Goal: Transaction & Acquisition: Purchase product/service

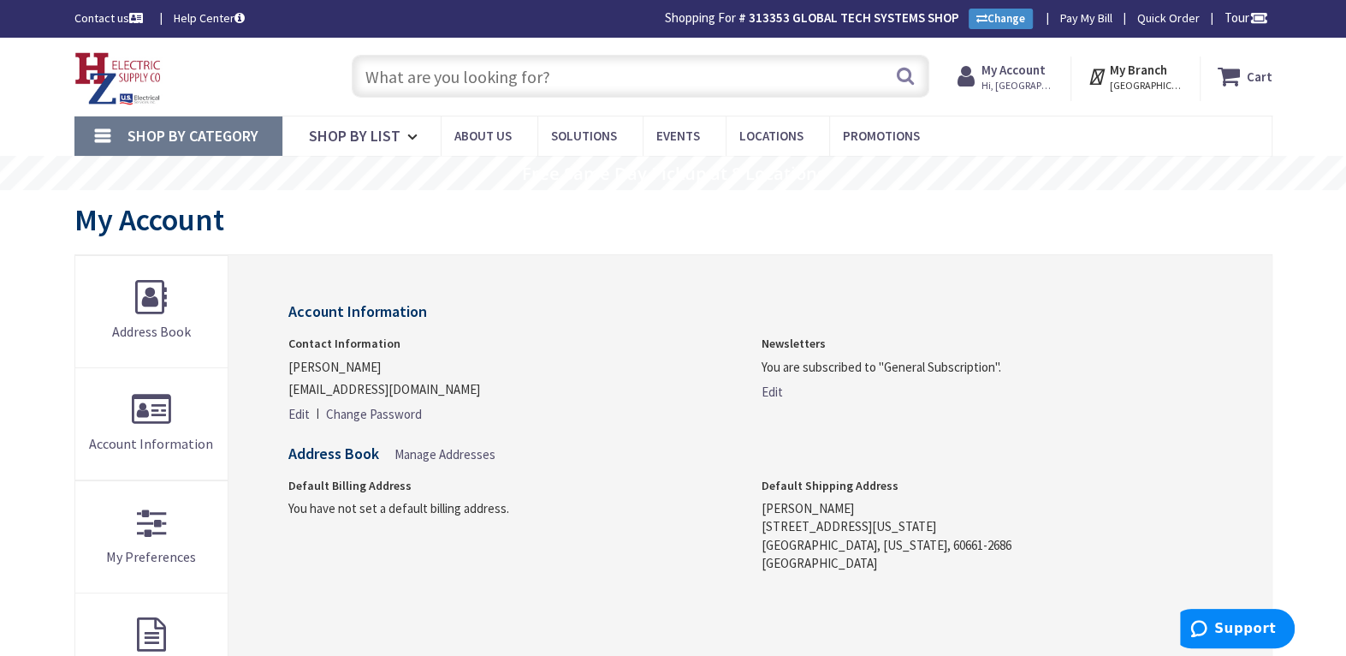
click at [454, 79] on input "text" at bounding box center [641, 76] width 578 height 43
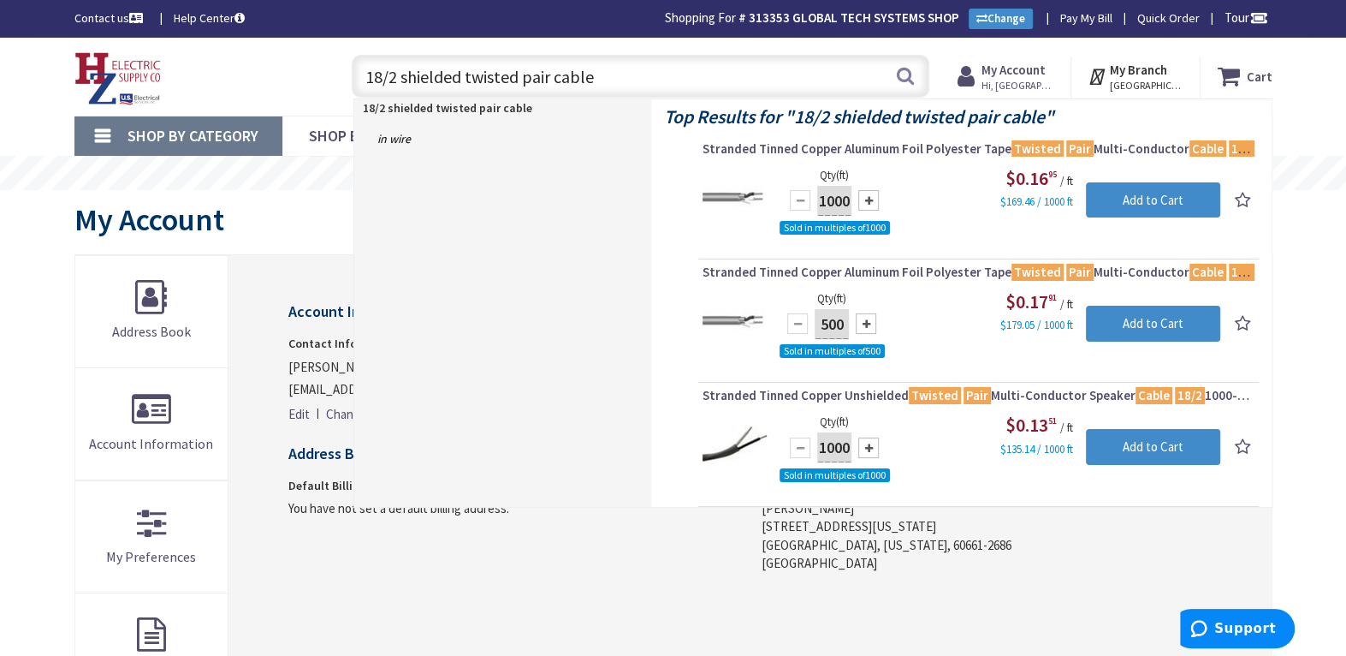
click at [403, 76] on input "18/2 shielded twisted pair cable" at bounding box center [641, 76] width 578 height 43
click at [401, 79] on input "18/2 shielded twisted pair cable" at bounding box center [641, 76] width 578 height 43
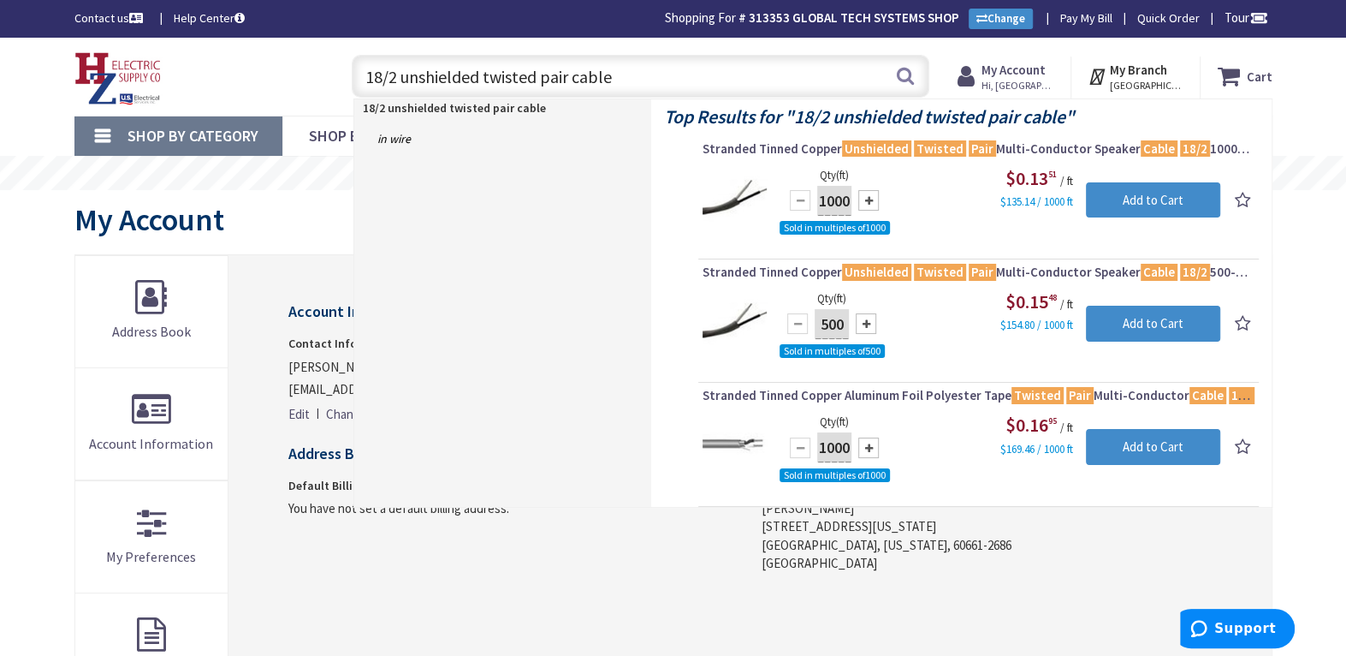
drag, startPoint x: 627, startPoint y: 76, endPoint x: 309, endPoint y: 80, distance: 318.4
click at [309, 80] on div "Toggle Nav 18/2 unshielded twisted pair cable 18/2 unshielded twisted pair cabl…" at bounding box center [674, 76] width 1224 height 57
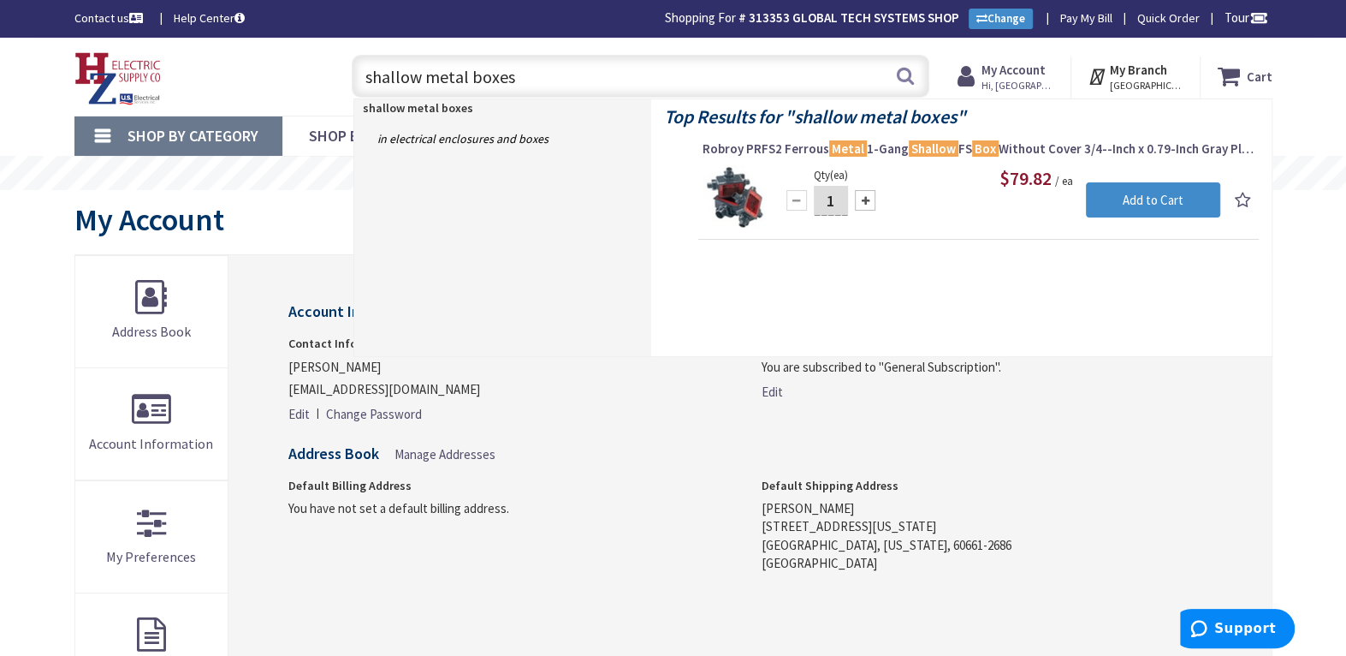
drag, startPoint x: 423, startPoint y: 76, endPoint x: 349, endPoint y: 80, distance: 73.7
click at [349, 80] on div "shallow metal boxes shallow metal boxes Search" at bounding box center [636, 75] width 586 height 55
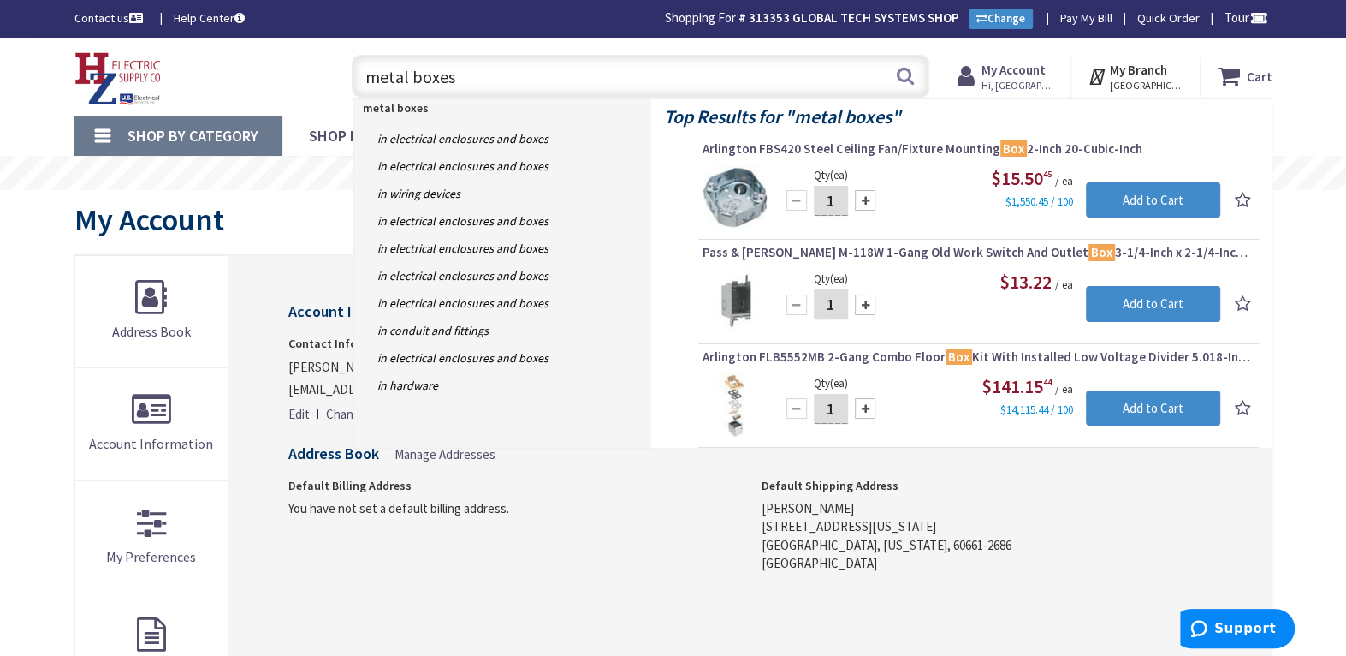
drag, startPoint x: 489, startPoint y: 74, endPoint x: 352, endPoint y: 75, distance: 136.9
click at [352, 75] on input "metal boxes" at bounding box center [641, 76] width 578 height 43
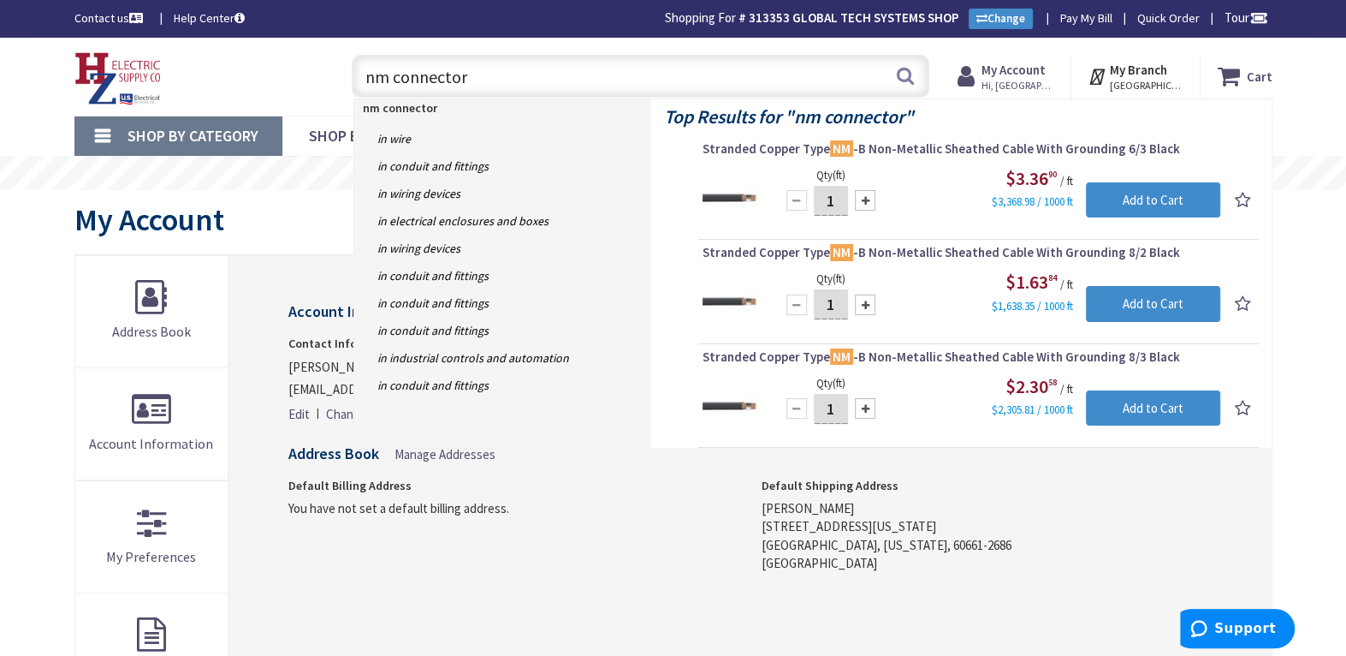
type input "nm connectors"
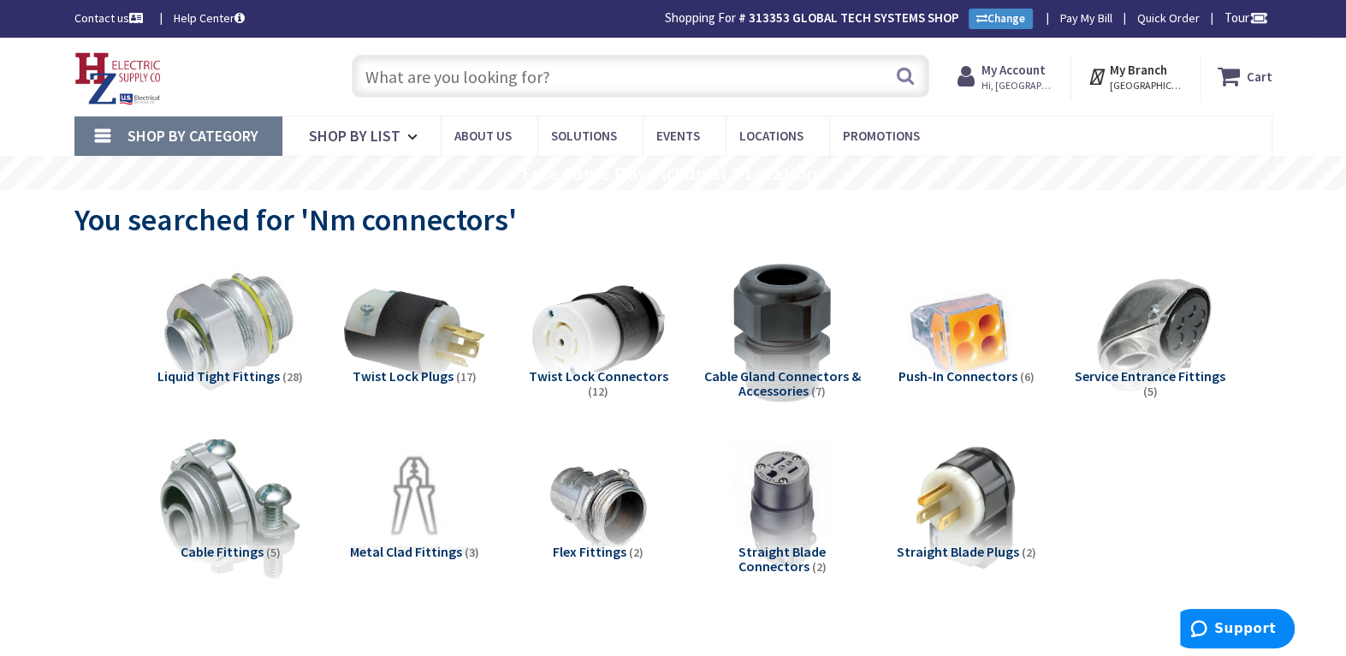
click at [477, 72] on input "text" at bounding box center [641, 76] width 578 height 43
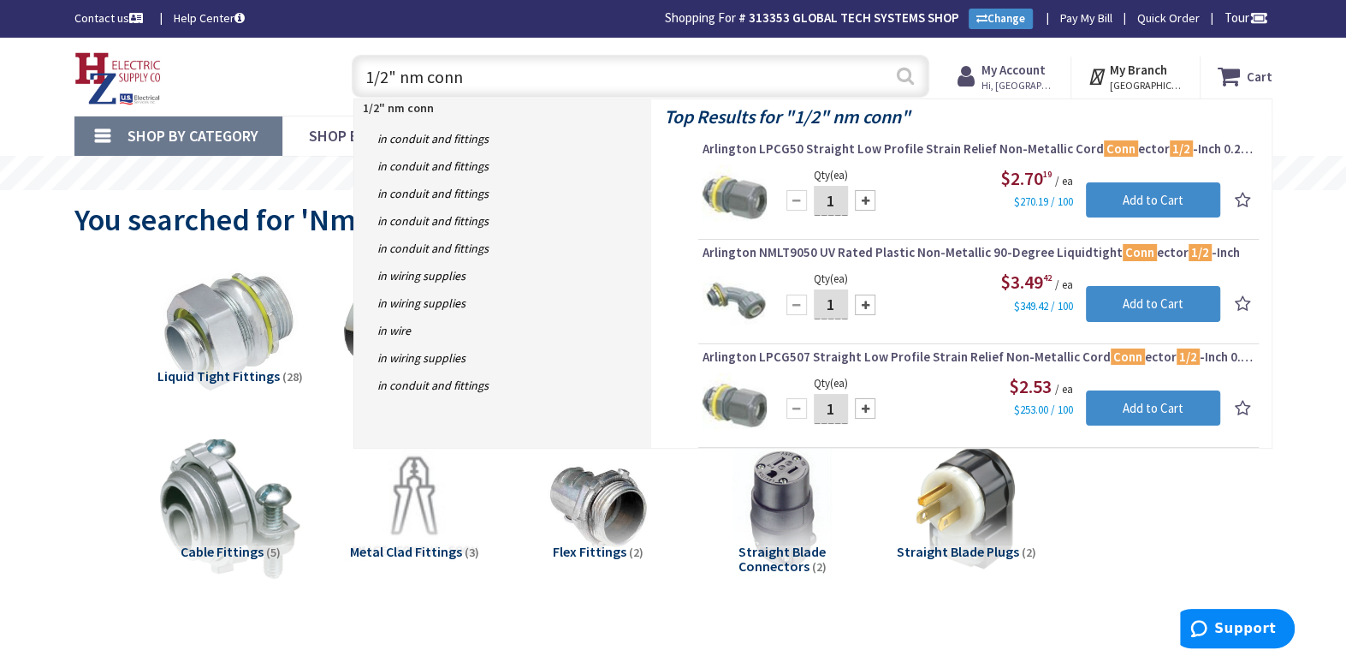
type input "1/2" nm conn"
click at [912, 77] on button "Search" at bounding box center [905, 75] width 22 height 39
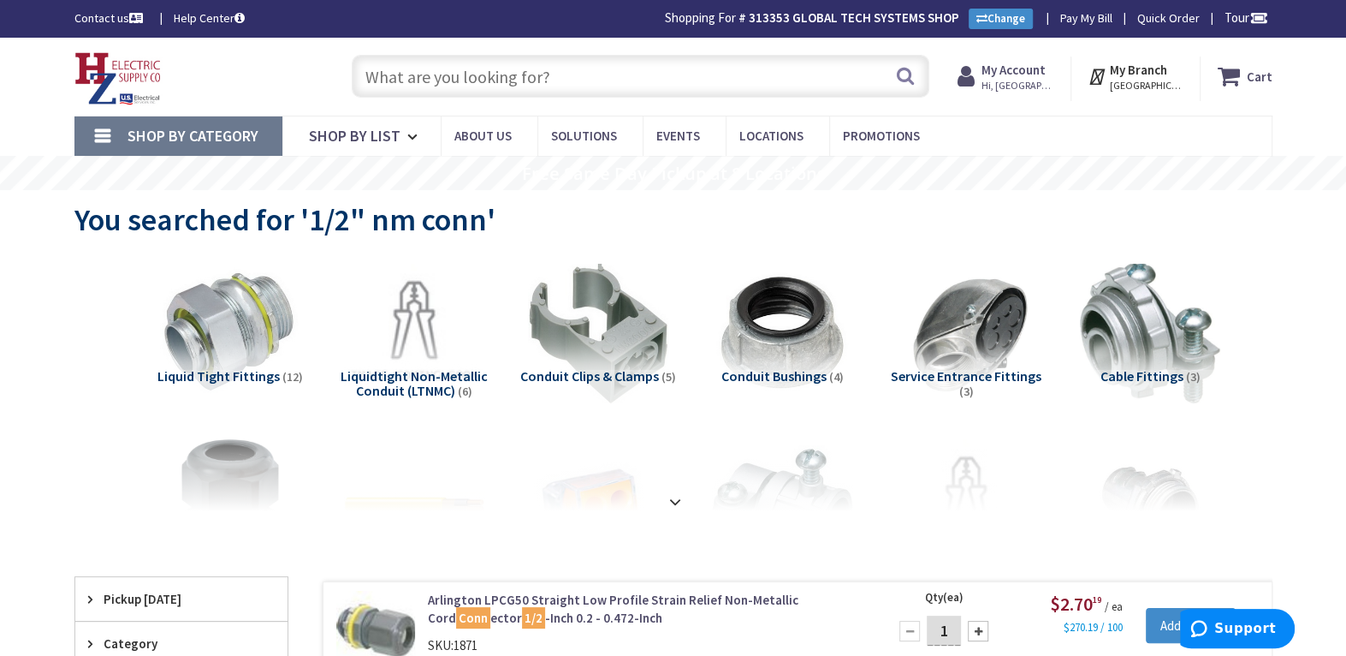
click at [456, 89] on input "text" at bounding box center [641, 76] width 578 height 43
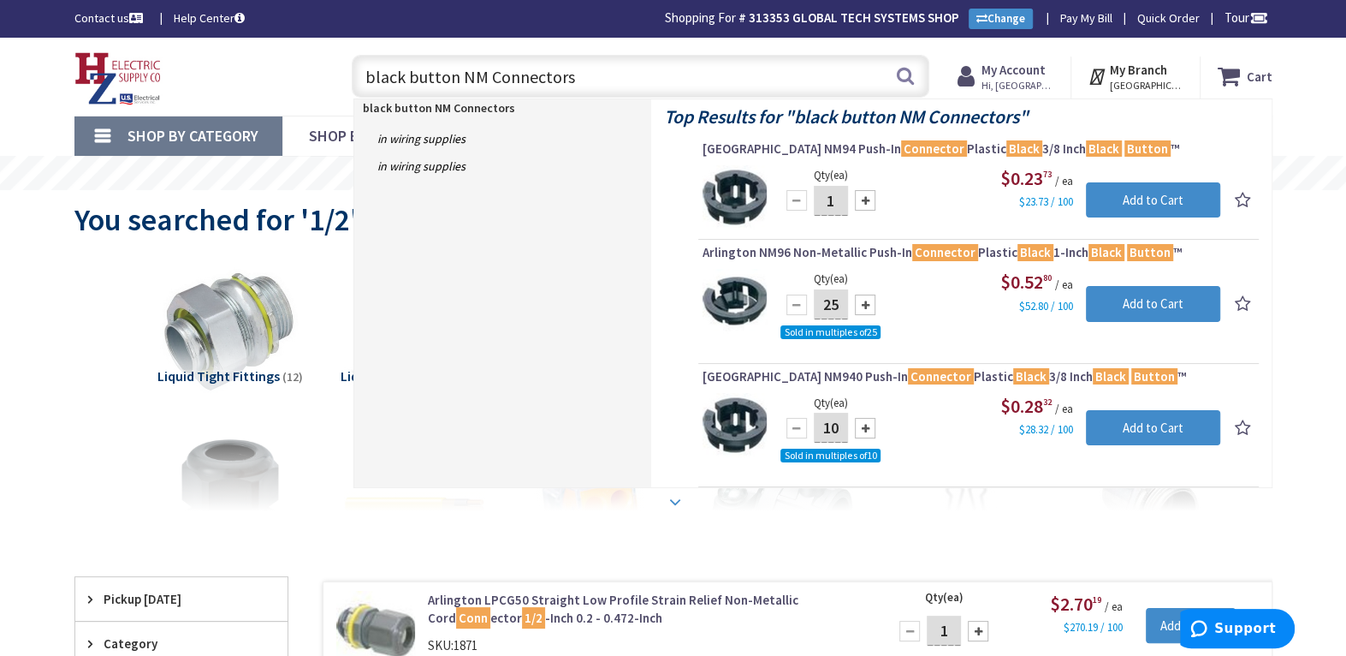
type input "black button NM Connectors"
click at [675, 501] on strong at bounding box center [675, 501] width 21 height 19
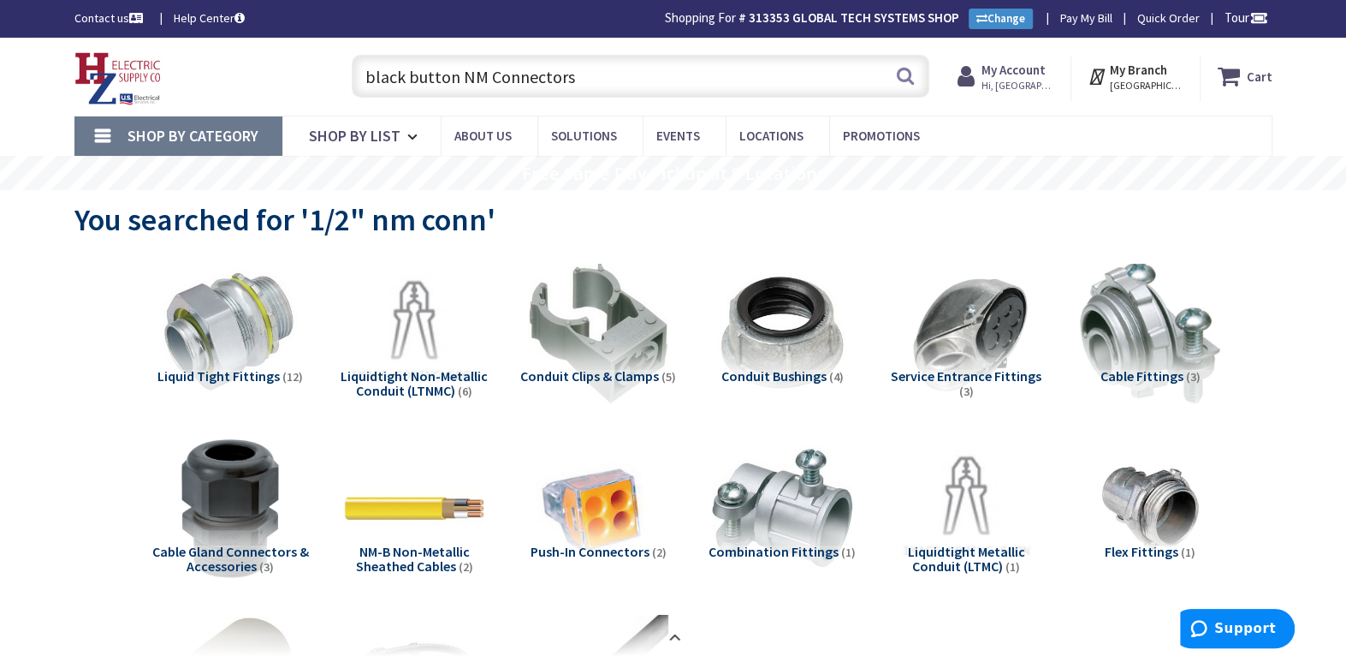
click at [588, 75] on input "black button NM Connectors" at bounding box center [641, 76] width 578 height 43
click at [900, 74] on button "Search" at bounding box center [905, 75] width 22 height 39
click at [902, 76] on button "Search" at bounding box center [905, 75] width 22 height 39
click at [580, 71] on input "black button NM Connectors" at bounding box center [641, 76] width 578 height 43
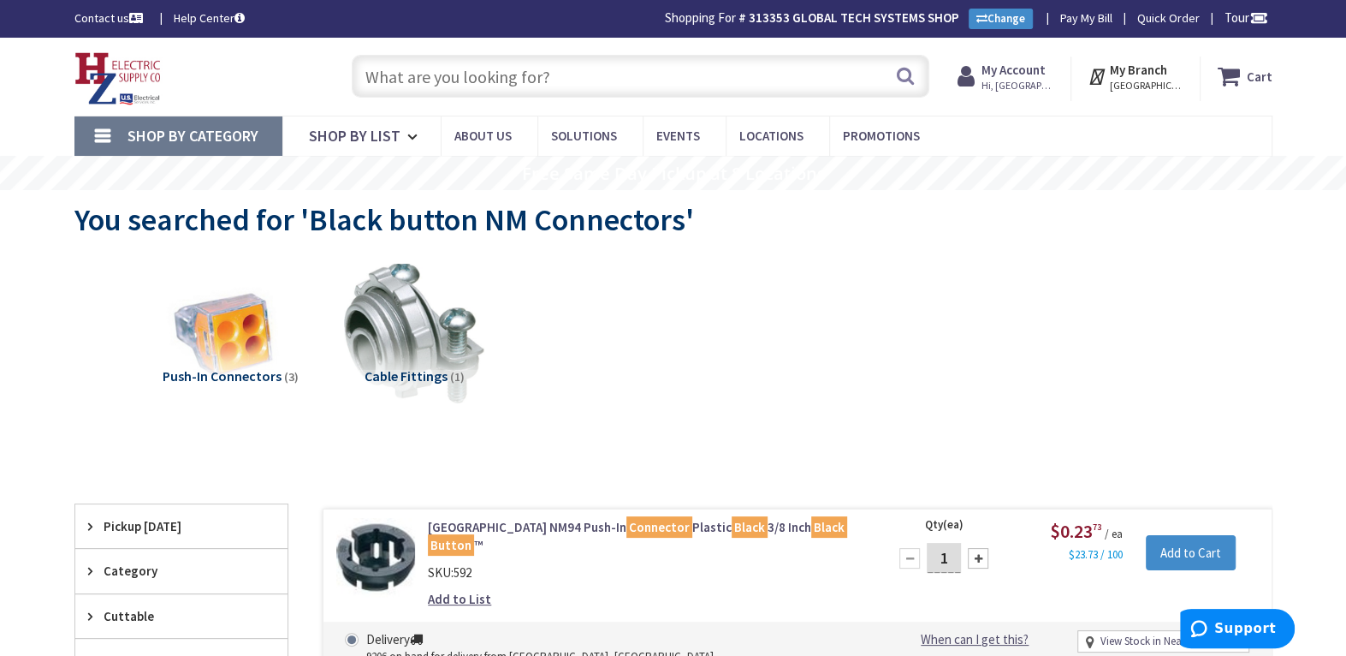
click at [389, 80] on input "text" at bounding box center [641, 76] width 578 height 43
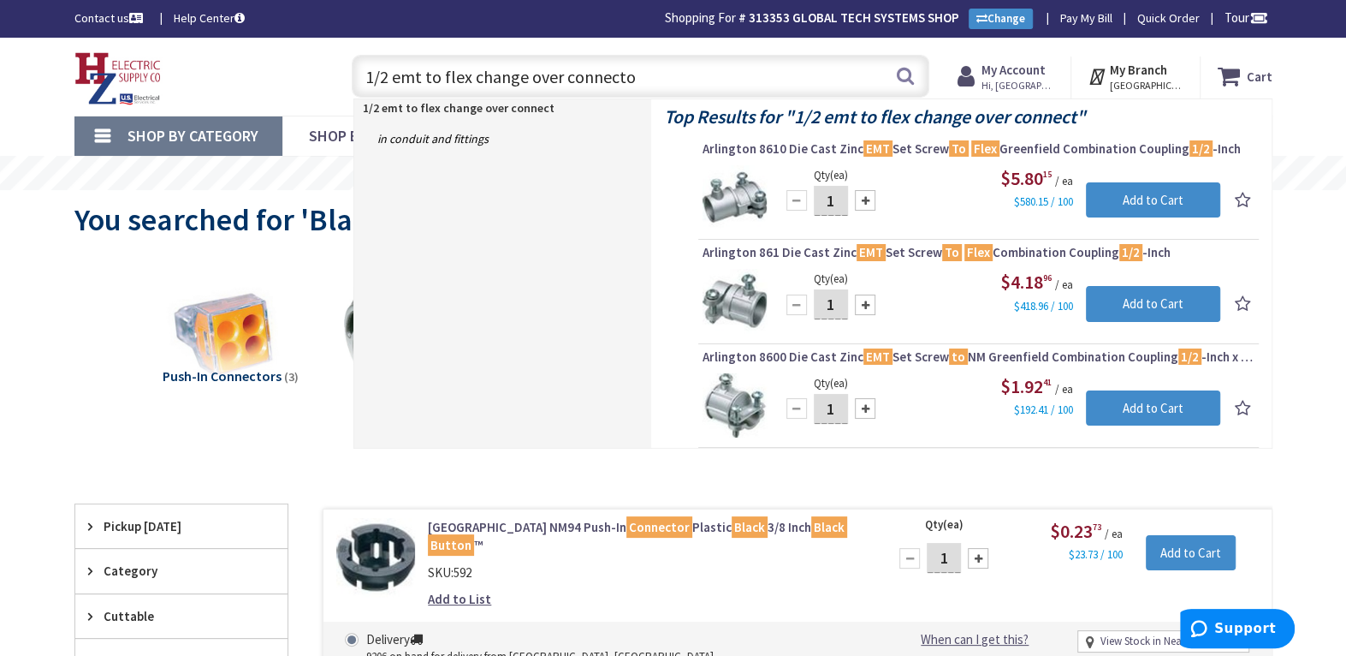
type input "1/2 emt to flex change over connector"
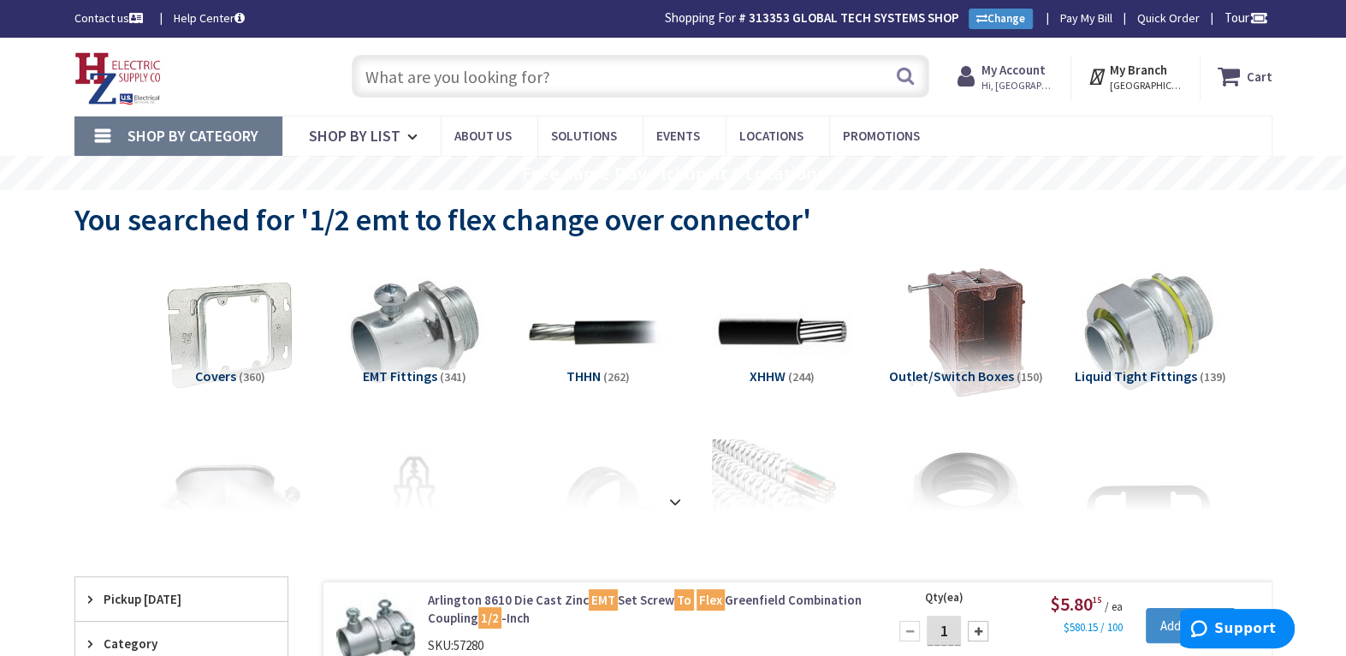
click at [452, 76] on input "text" at bounding box center [641, 76] width 578 height 43
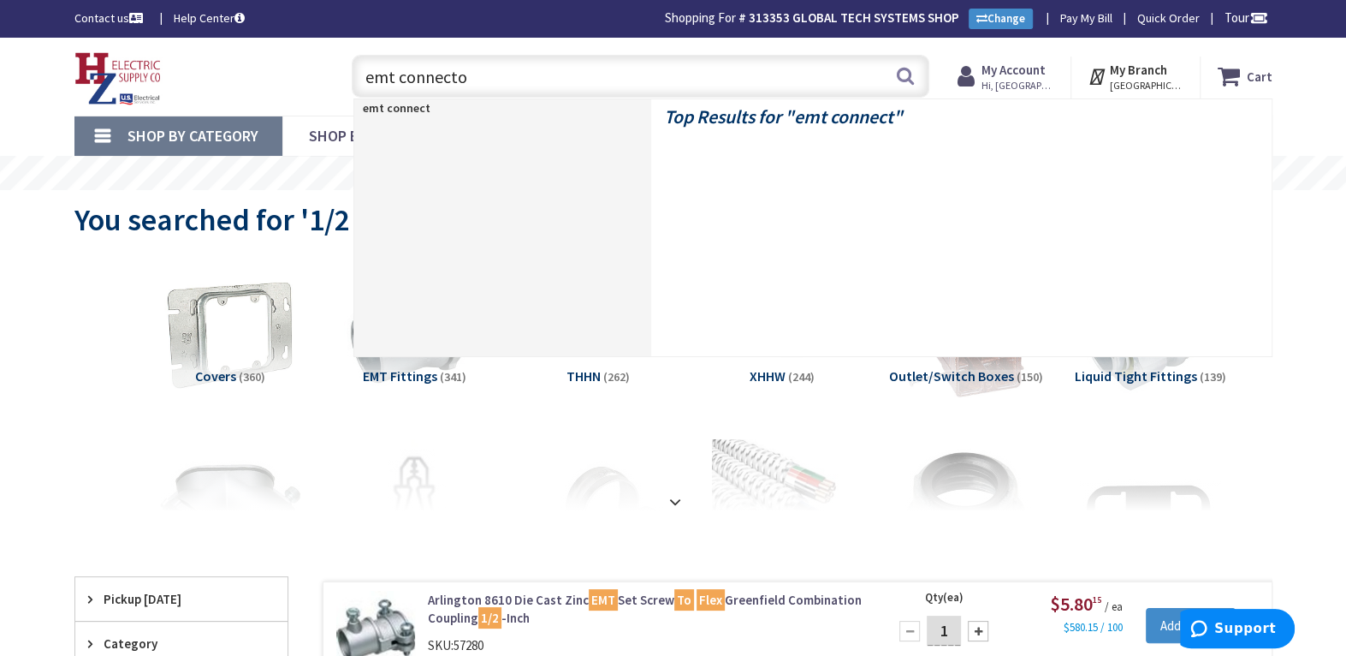
type input "emt connector"
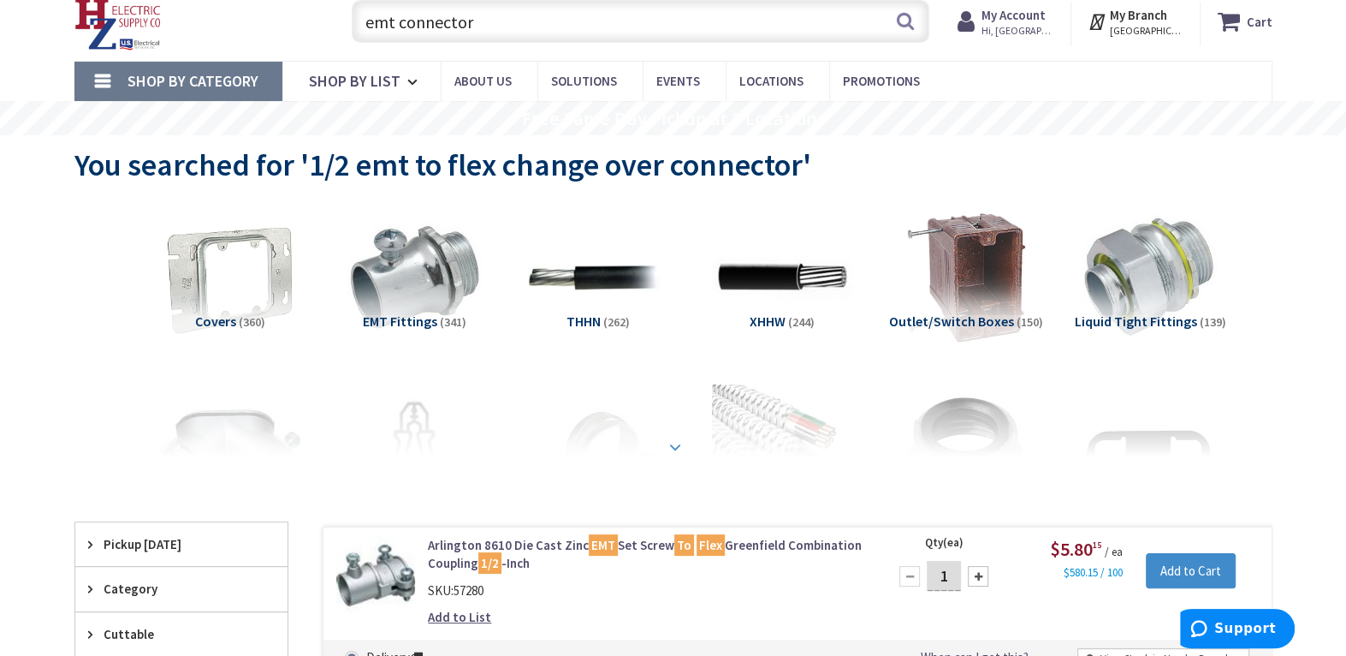
scroll to position [86, 0]
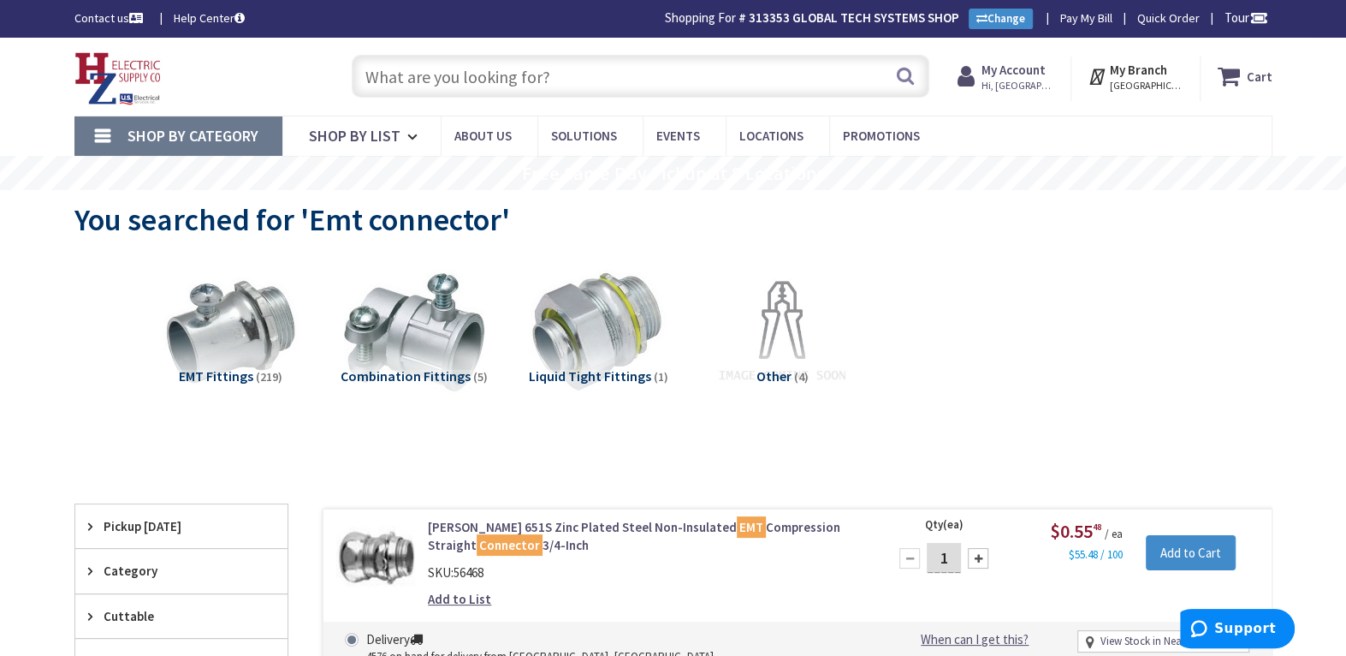
click at [538, 76] on input "text" at bounding box center [641, 76] width 578 height 43
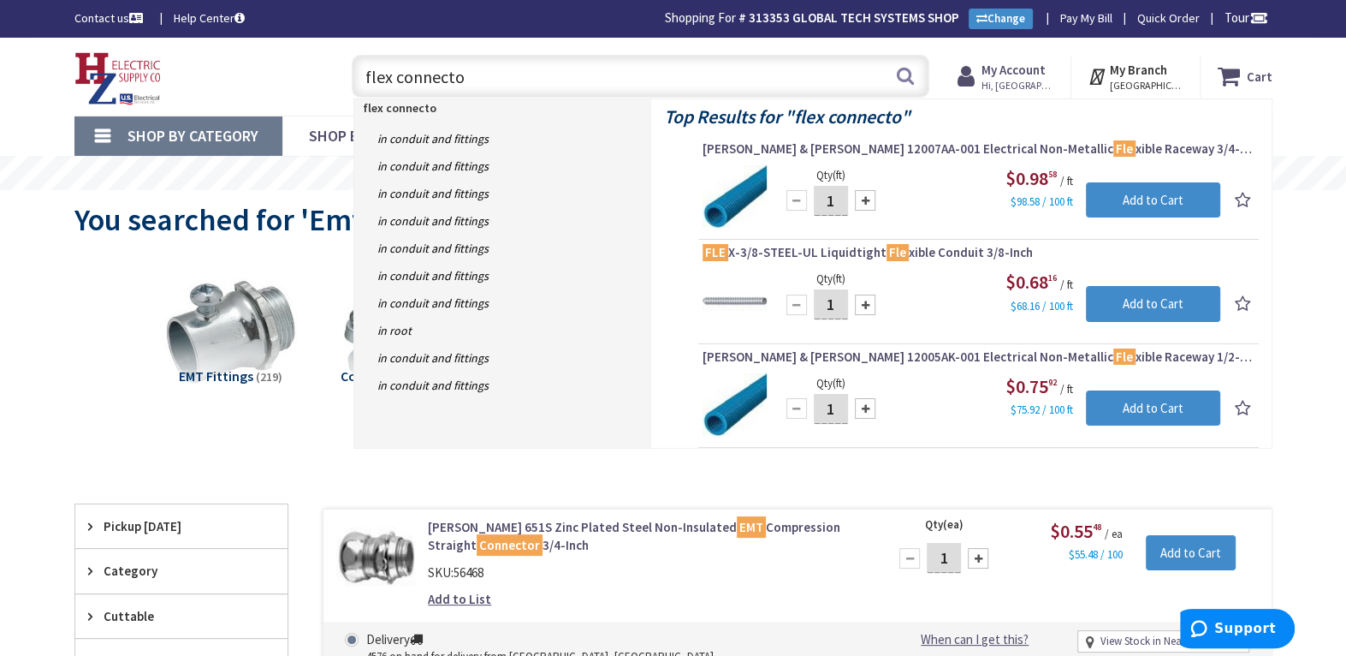
type input "flex connector"
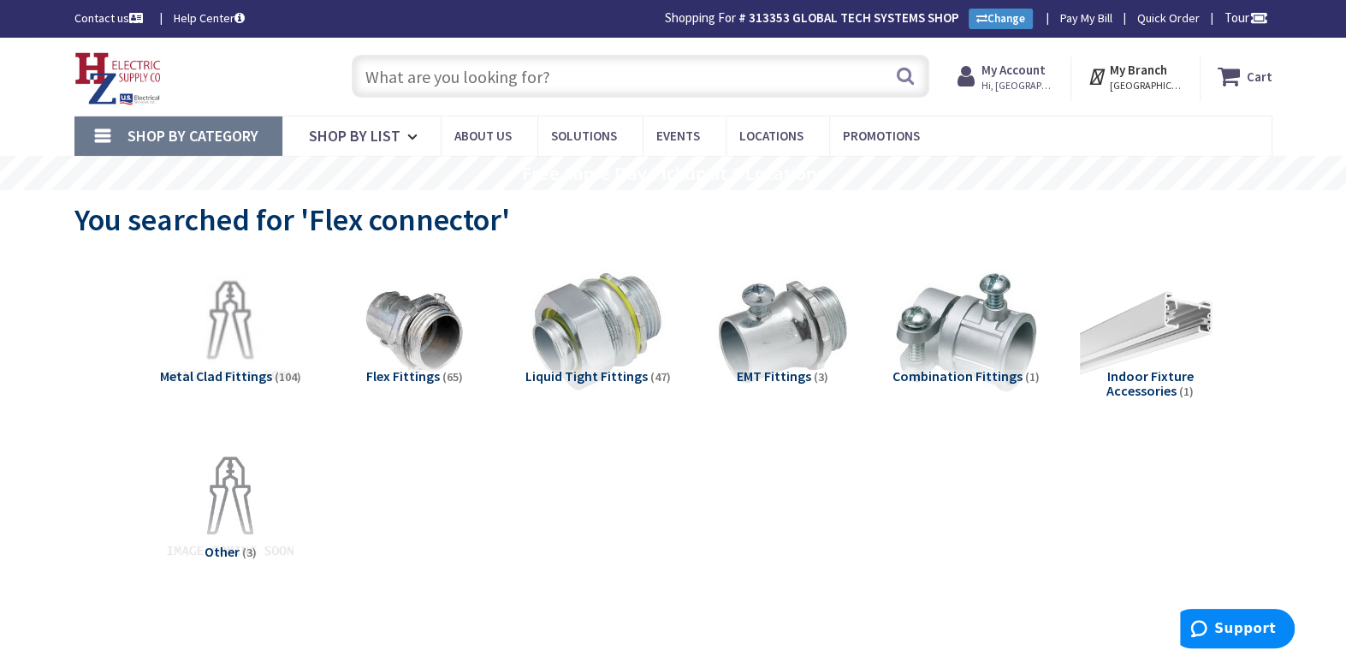
click at [406, 85] on input "text" at bounding box center [641, 76] width 578 height 43
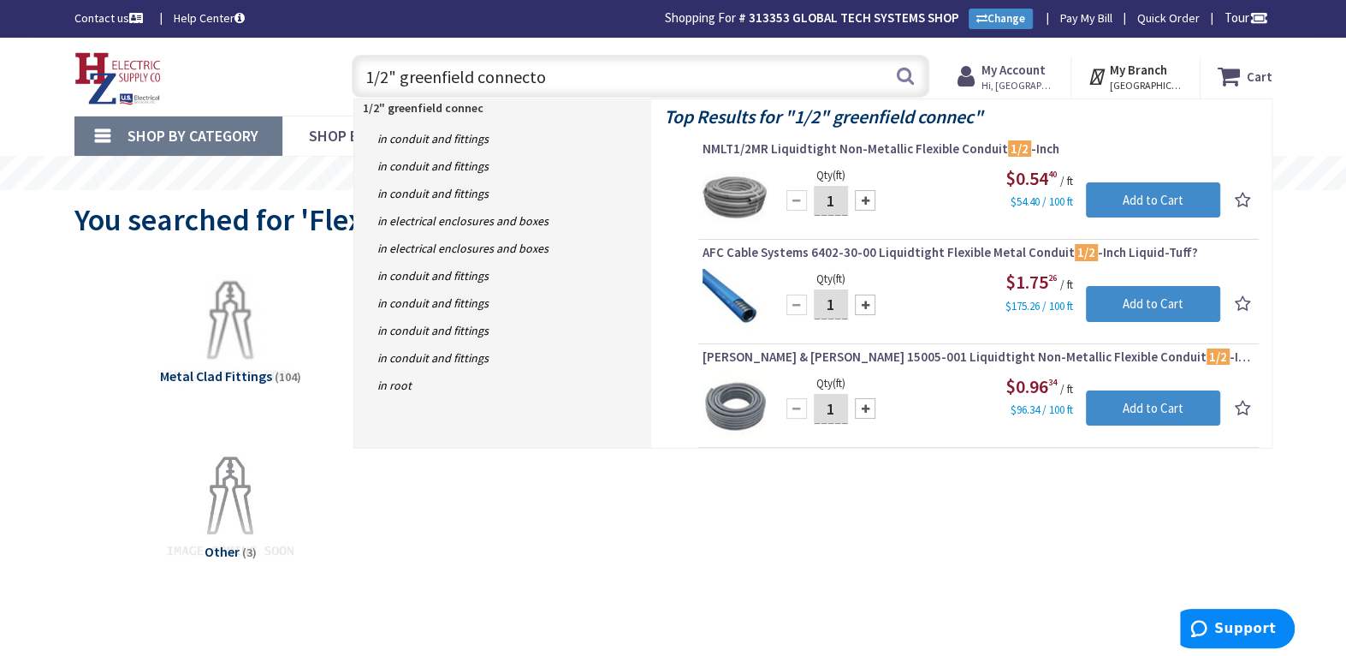
type input "1/2" greenfield connector"
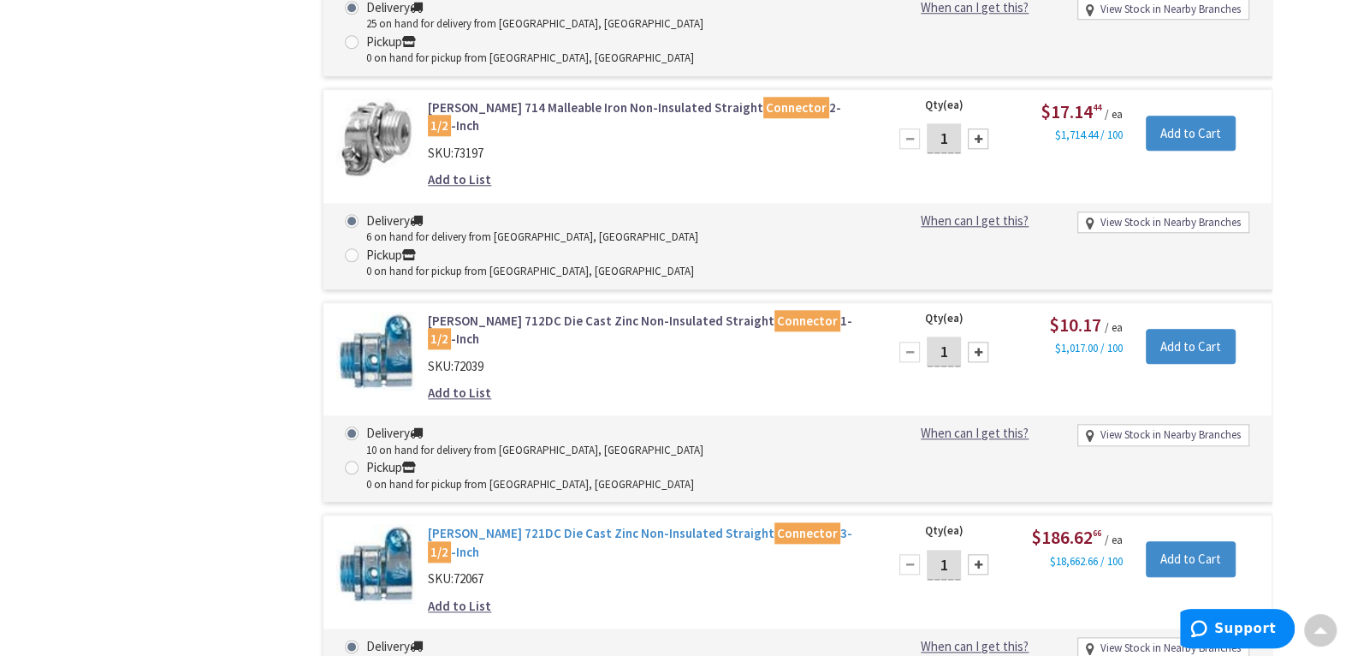
scroll to position [1286, 0]
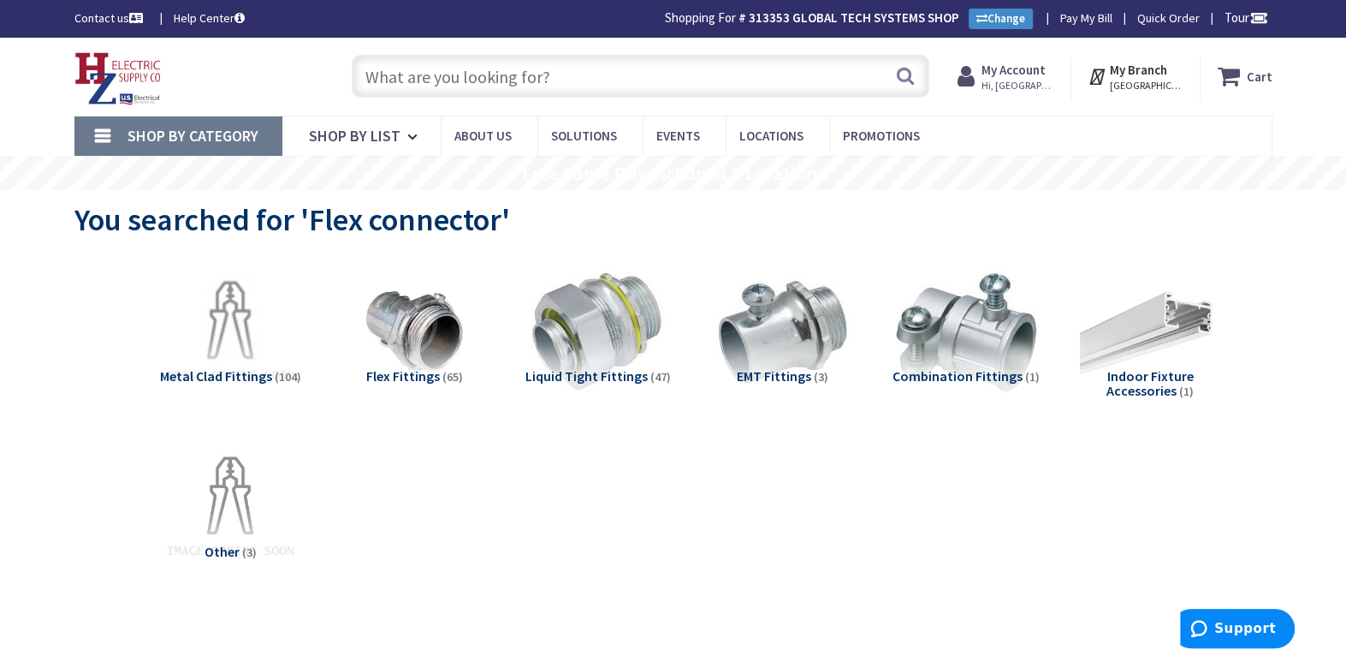
click at [403, 82] on input "text" at bounding box center [641, 76] width 578 height 43
click at [930, 340] on img at bounding box center [965, 332] width 155 height 155
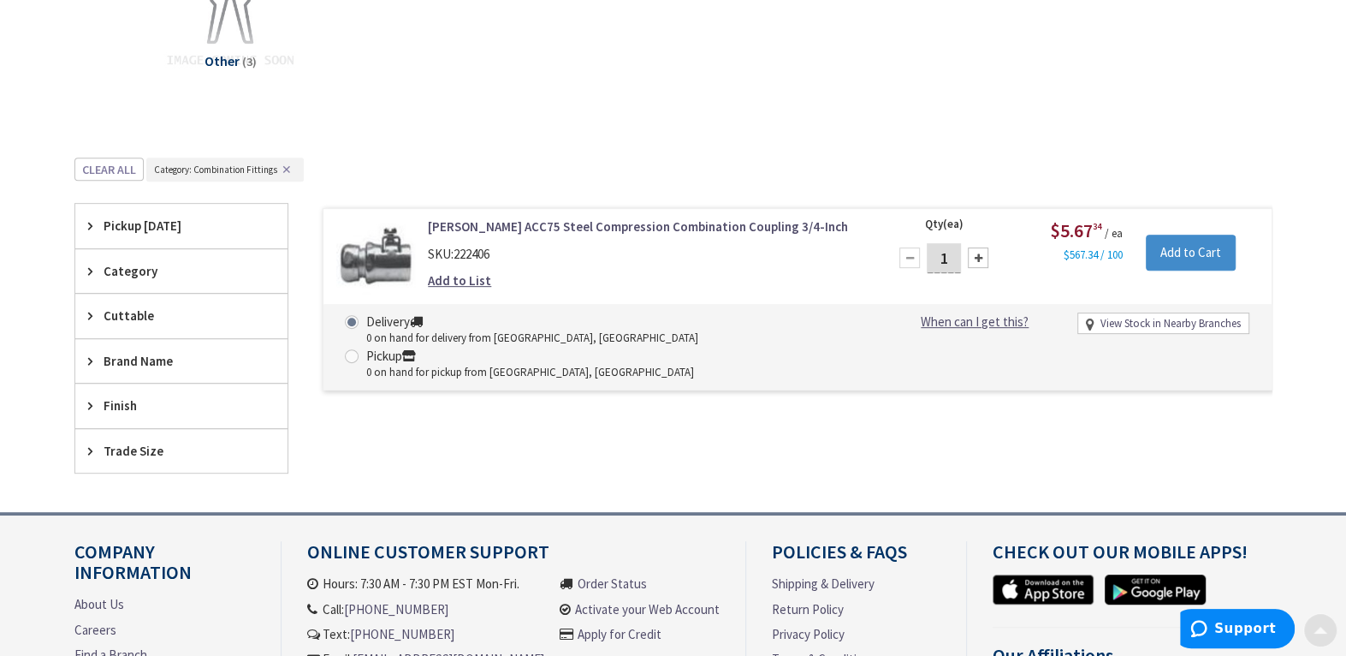
scroll to position [647, 0]
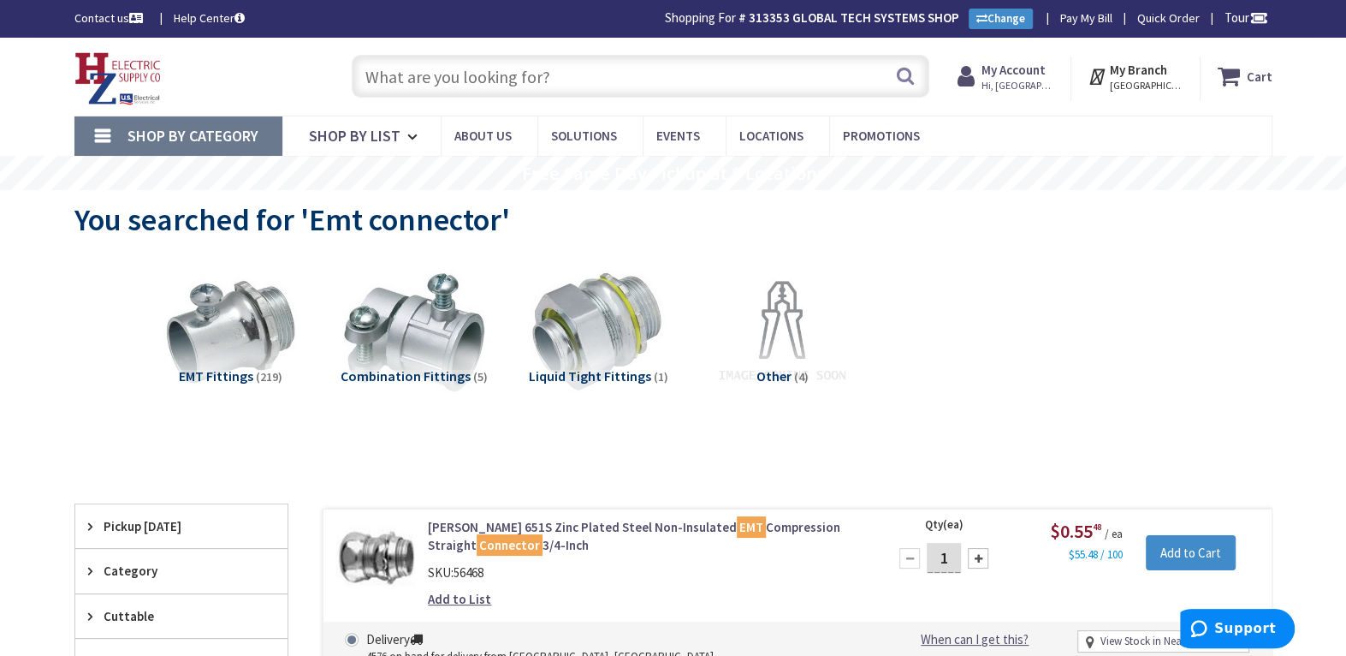
click at [407, 62] on input "text" at bounding box center [641, 76] width 578 height 43
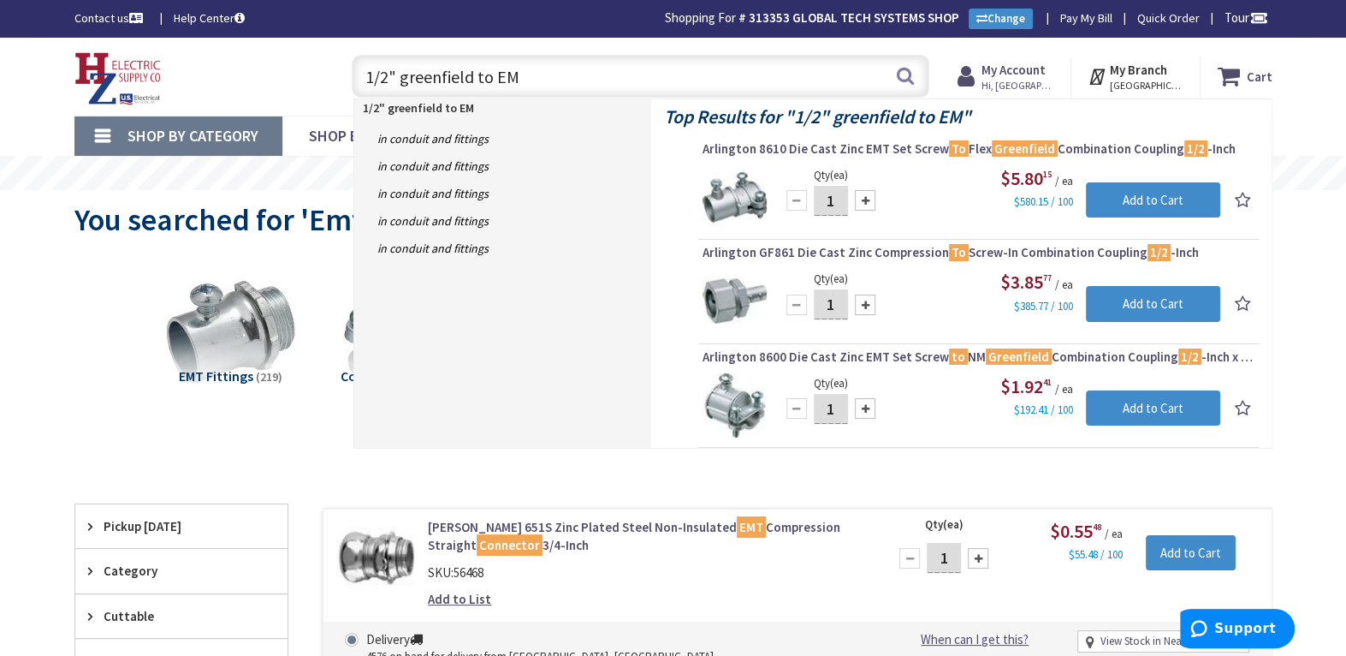
type input "1/2" greenfield to EMT"
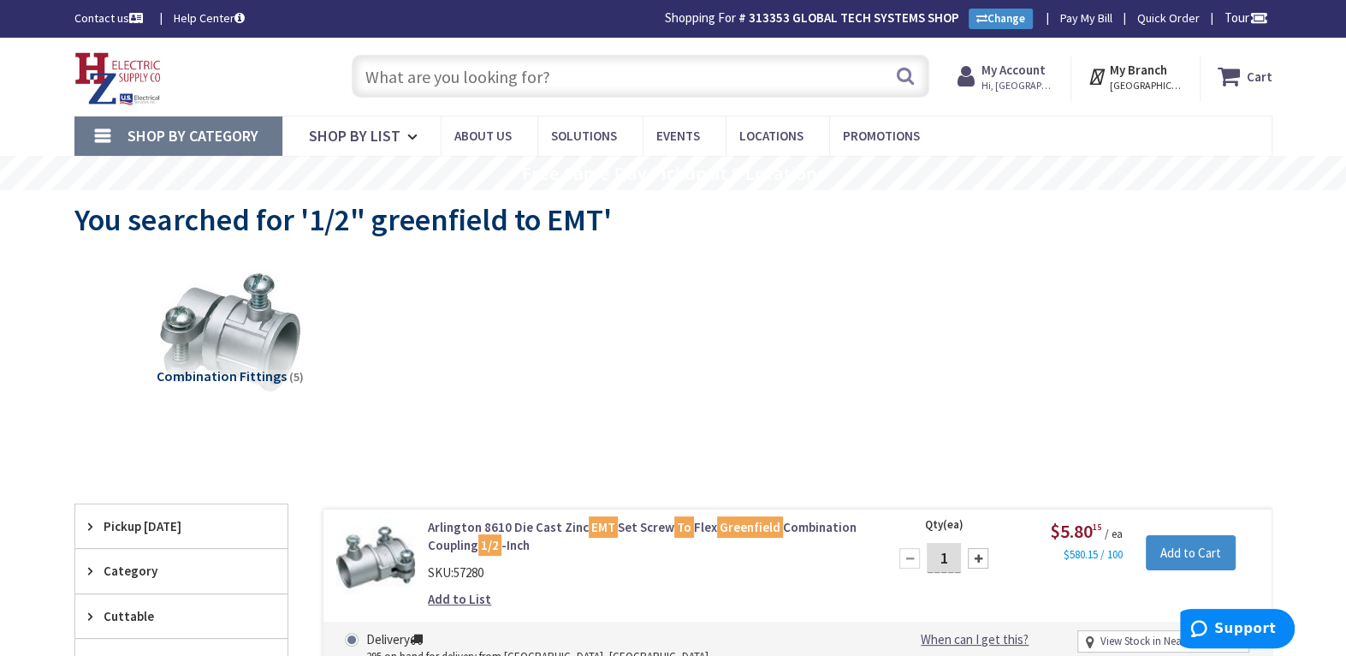
click at [430, 70] on input "text" at bounding box center [641, 76] width 578 height 43
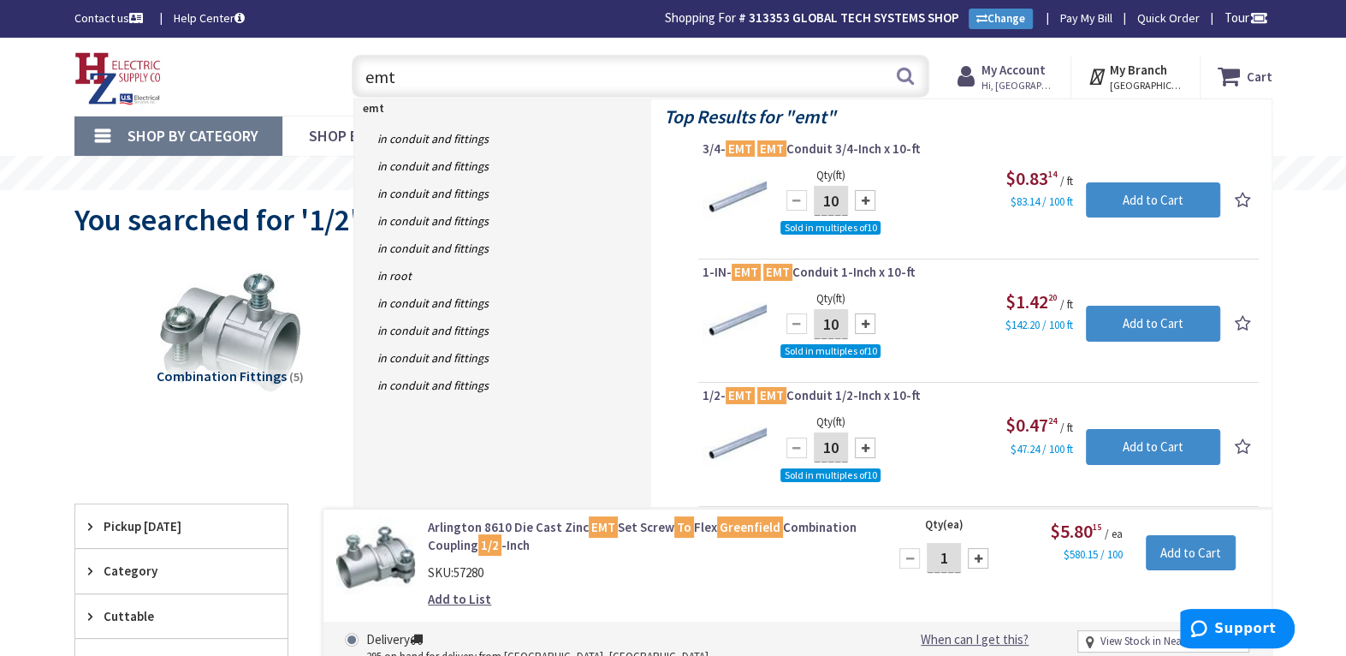
click at [364, 77] on input "emt" at bounding box center [641, 76] width 578 height 43
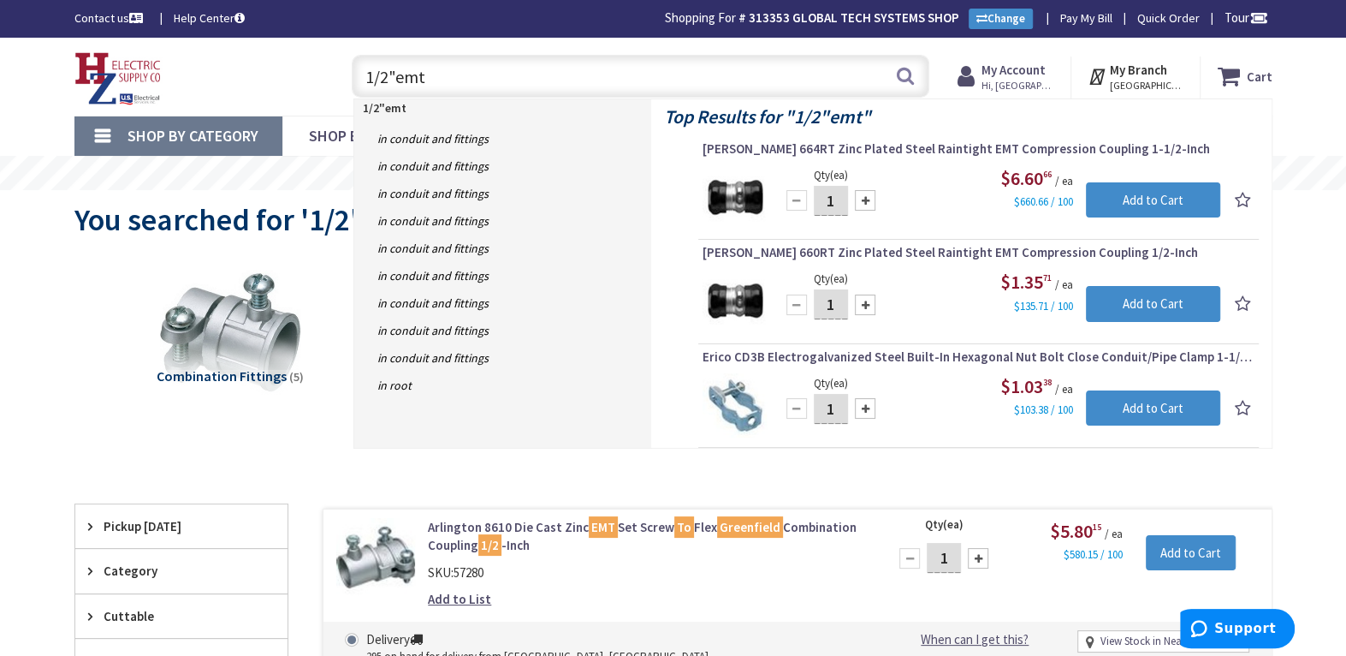
type input "1/2" emt"
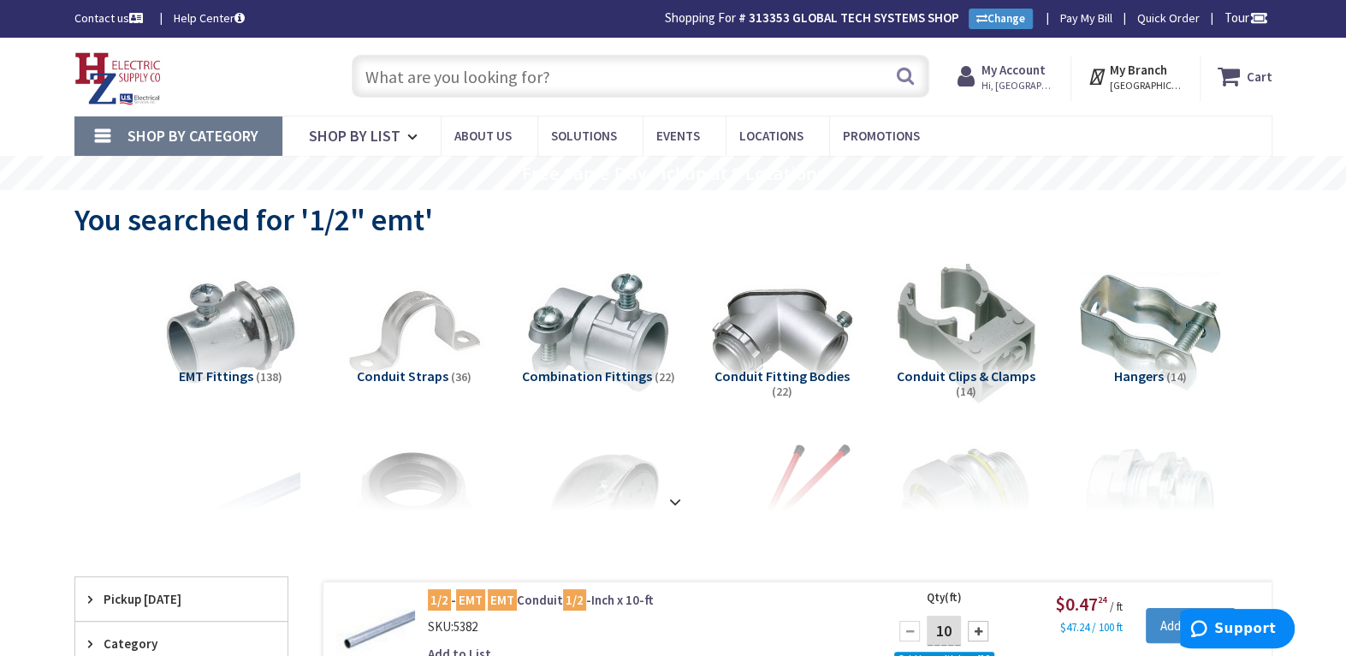
click at [503, 73] on input "text" at bounding box center [641, 76] width 578 height 43
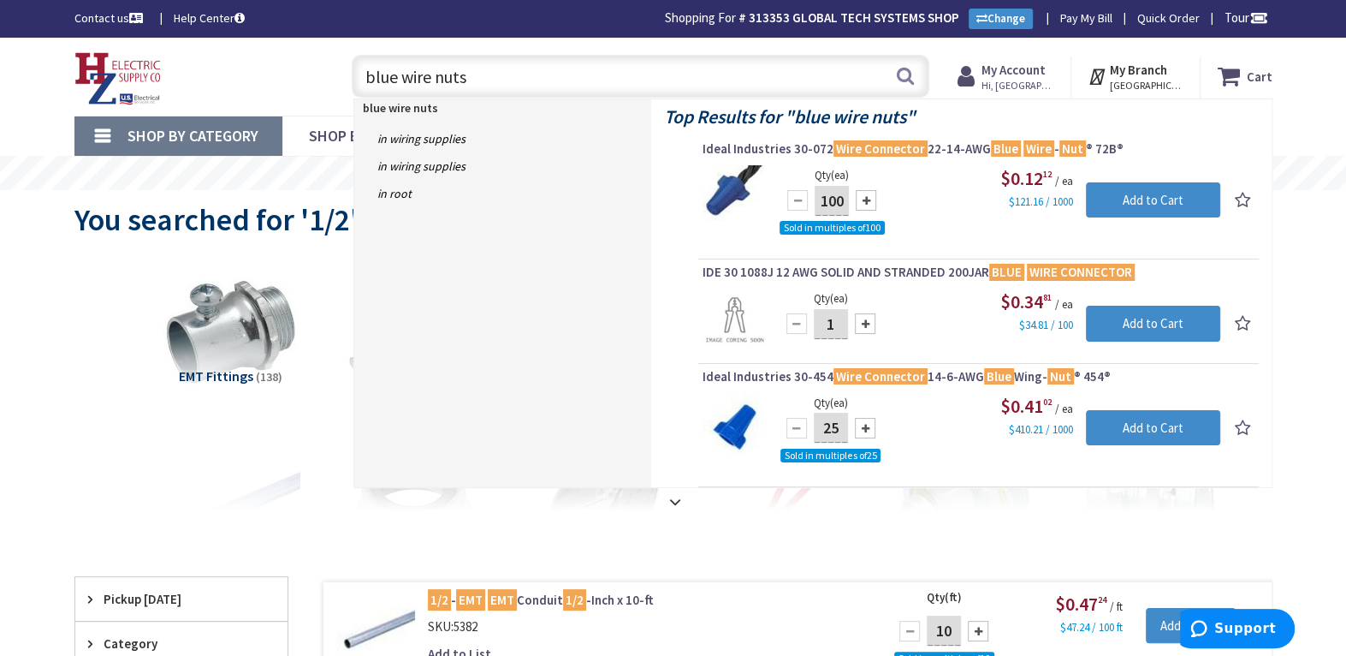
type input "blue wire nuts"
